Goal: Entertainment & Leisure: Consume media (video, audio)

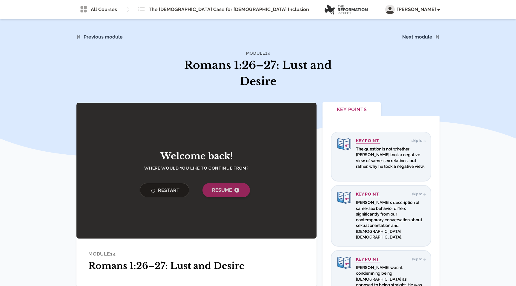
click at [226, 188] on span "Resume" at bounding box center [226, 190] width 28 height 7
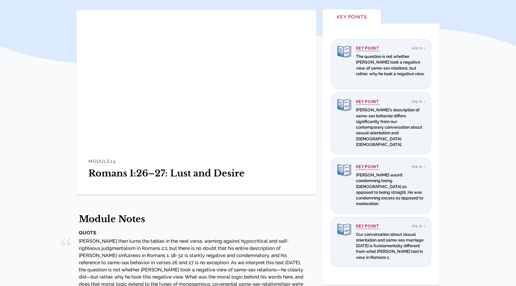
scroll to position [93, 0]
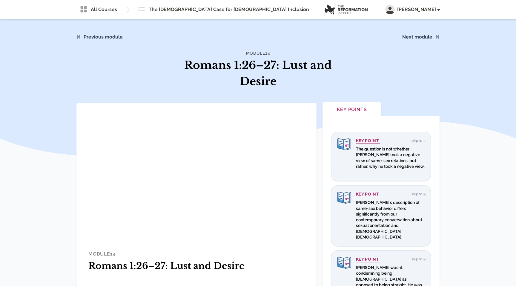
scroll to position [93, 0]
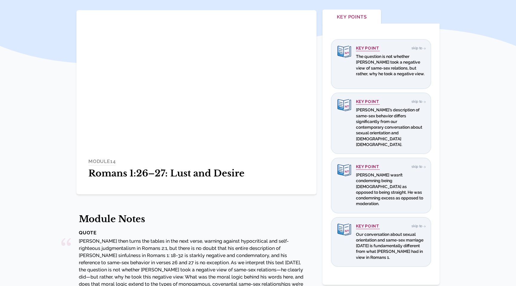
scroll to position [93, 0]
